Goal: Find specific fact: Find specific fact

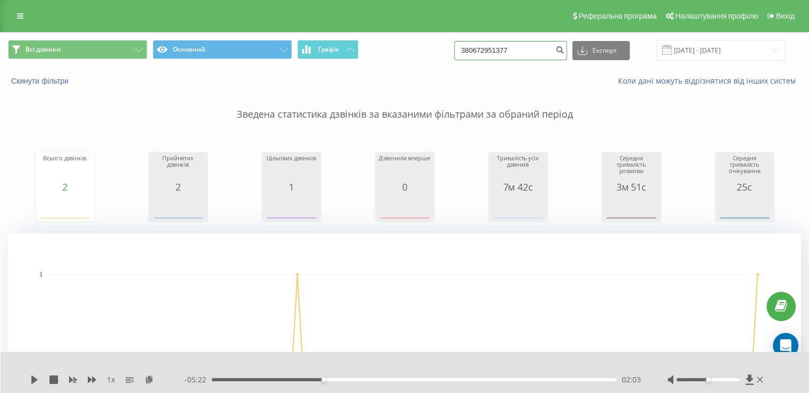
drag, startPoint x: 553, startPoint y: 51, endPoint x: 444, endPoint y: 51, distance: 109.6
click at [444, 51] on div "Всі дзвінки Основний Графік 380672951377 Експорт .csv .xls .xlsx [DATE] - [DATE]" at bounding box center [404, 50] width 793 height 21
paste input "1086503"
type input "380671086503"
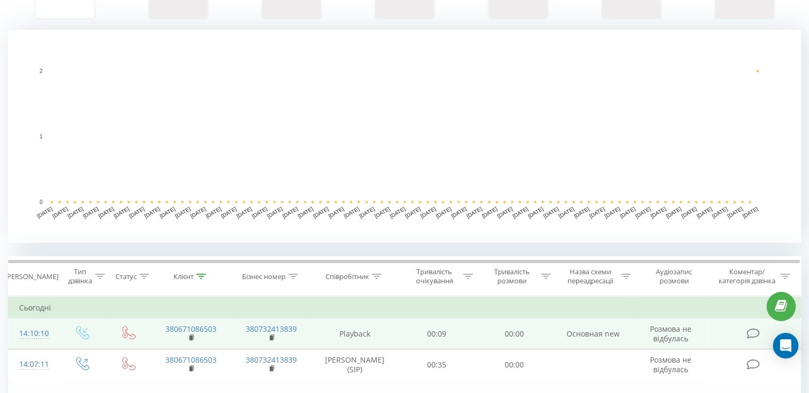
scroll to position [319, 0]
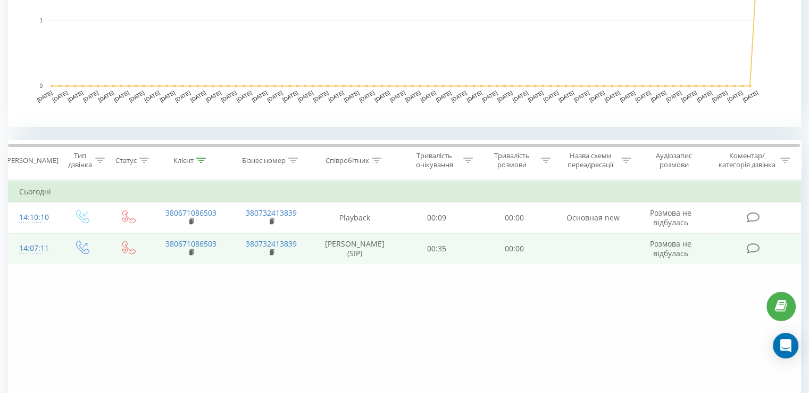
drag, startPoint x: 381, startPoint y: 255, endPoint x: 325, endPoint y: 241, distance: 57.6
click at [325, 241] on td "[PERSON_NAME] (SIP)" at bounding box center [355, 248] width 87 height 31
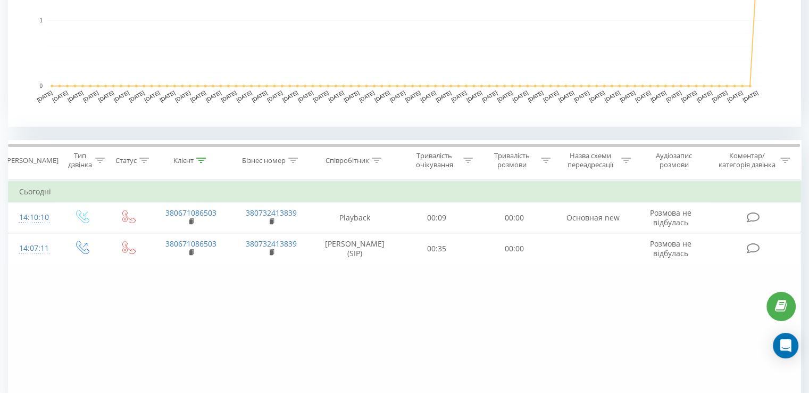
copy td "[PERSON_NAME] (SIP)"
